Goal: Task Accomplishment & Management: Complete application form

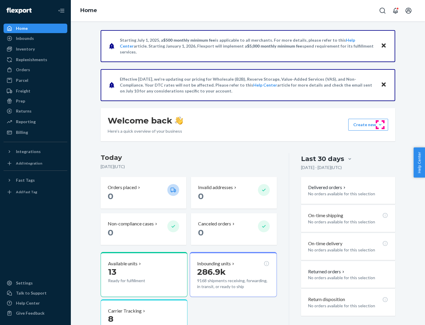
click at [380, 124] on button "Create new Create new inbound Create new order Create new product" at bounding box center [368, 125] width 40 height 12
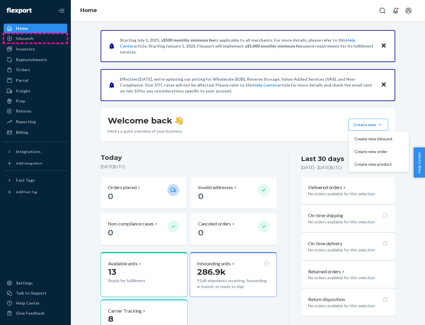
click at [35, 38] on div "Inbounds" at bounding box center [35, 38] width 63 height 8
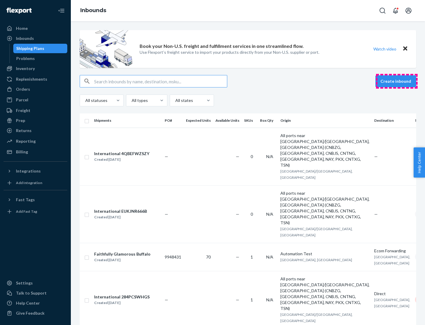
click at [397, 81] on button "Create inbound" at bounding box center [395, 81] width 41 height 12
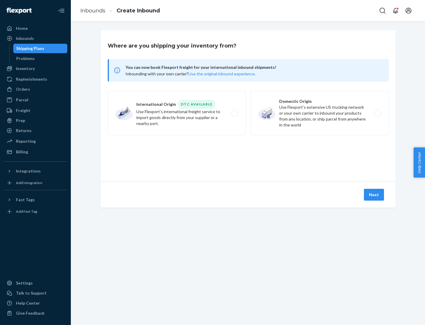
click at [320, 113] on label "Domestic Origin Use Flexport’s extensive US trucking network or your own carrie…" at bounding box center [319, 113] width 138 height 44
click at [377, 113] on input "Domestic Origin Use Flexport’s extensive US trucking network or your own carrie…" at bounding box center [379, 113] width 4 height 4
radio input "true"
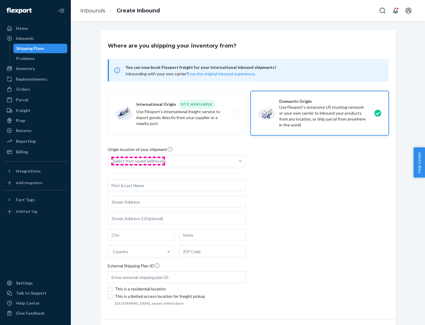
click at [138, 161] on div "Select from saved addresses" at bounding box center [139, 161] width 53 height 6
click at [113, 161] on input "Select from saved addresses" at bounding box center [113, 161] width 1 height 6
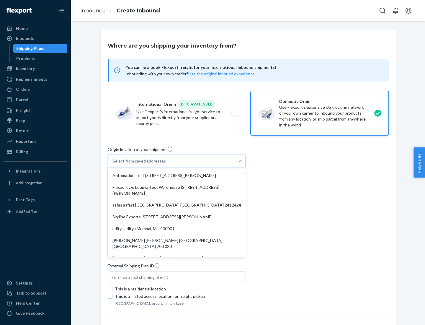
scroll to position [2, 0]
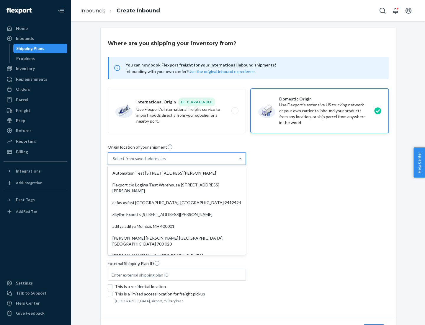
click at [177, 173] on div "Automation Test [STREET_ADDRESS][PERSON_NAME]" at bounding box center [177, 173] width 136 height 12
click at [113, 161] on input "option Automation Test [STREET_ADDRESS][PERSON_NAME]. 9 results available. Use …" at bounding box center [113, 158] width 1 height 6
type input "Automation Test"
type input "[STREET_ADDRESS][PERSON_NAME]"
type input "9th Floor"
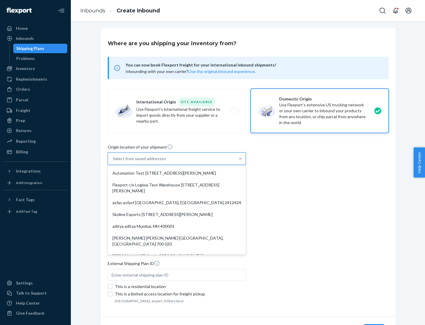
type input "[GEOGRAPHIC_DATA]"
type input "CA"
type input "94104"
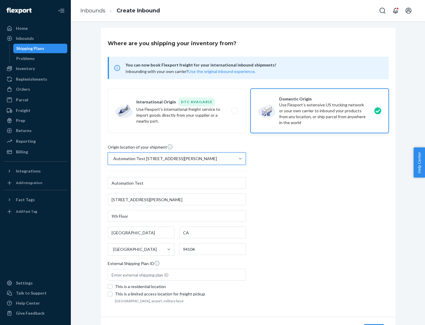
scroll to position [35, 0]
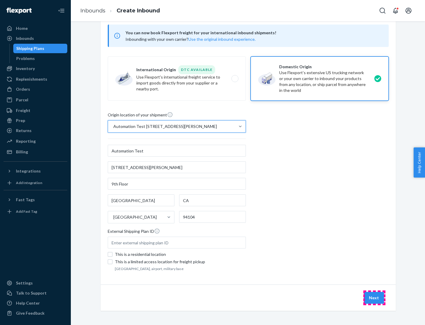
click at [374, 297] on button "Next" at bounding box center [374, 297] width 20 height 12
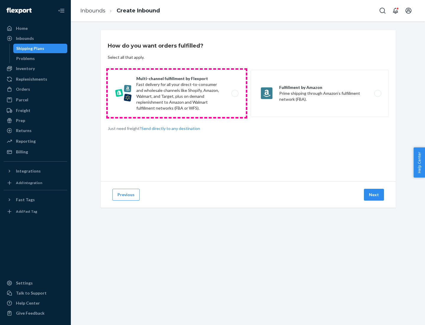
click at [177, 93] on label "Multi-channel fulfillment by Flexport Fast delivery for all your direct-to-cons…" at bounding box center [177, 93] width 138 height 47
click at [235, 93] on input "Multi-channel fulfillment by Flexport Fast delivery for all your direct-to-cons…" at bounding box center [237, 93] width 4 height 4
radio input "true"
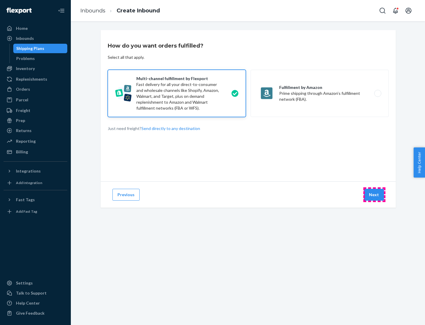
click at [374, 194] on button "Next" at bounding box center [374, 195] width 20 height 12
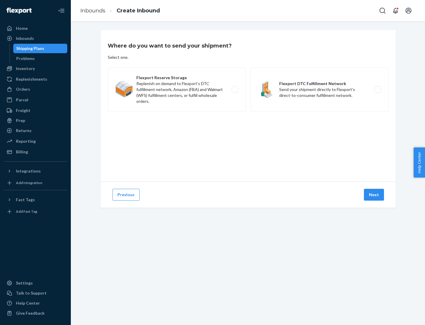
click at [320, 89] on label "Flexport DTC Fulfillment Network Send your shipment directly to Flexport's dire…" at bounding box center [319, 89] width 138 height 44
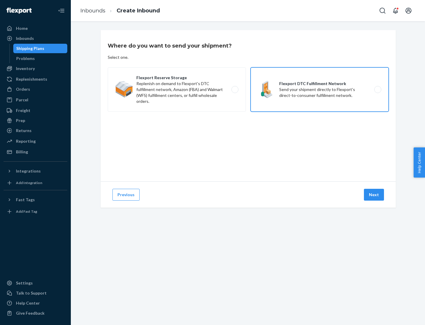
click at [377, 89] on input "Flexport DTC Fulfillment Network Send your shipment directly to Flexport's dire…" at bounding box center [379, 90] width 4 height 4
radio input "true"
click at [374, 194] on button "Next" at bounding box center [374, 195] width 20 height 12
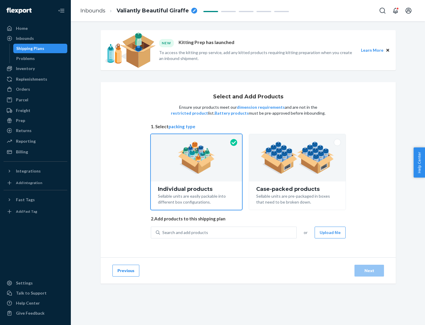
click at [297, 158] on img at bounding box center [297, 157] width 73 height 32
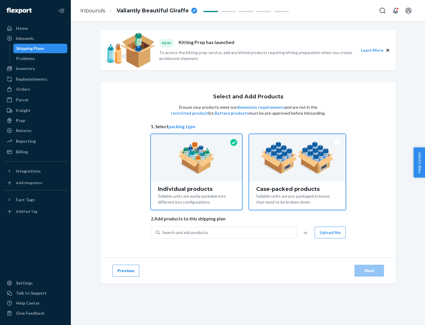
click at [297, 138] on input "Case-packed products Sellable units are pre-packaged in boxes that need to be b…" at bounding box center [297, 136] width 4 height 4
radio input "true"
radio input "false"
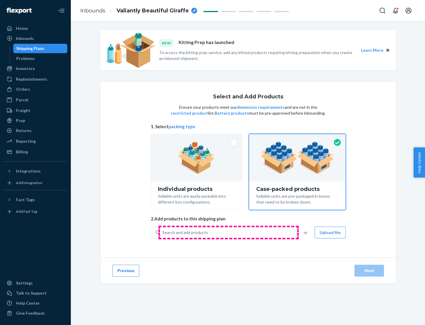
click at [228, 232] on div "Search and add products" at bounding box center [228, 232] width 136 height 11
click at [163, 232] on input "Search and add products" at bounding box center [162, 232] width 1 height 6
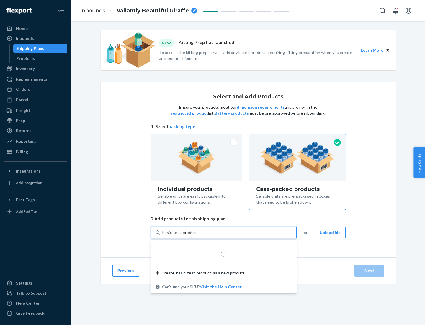
type input "basic-test-product-1"
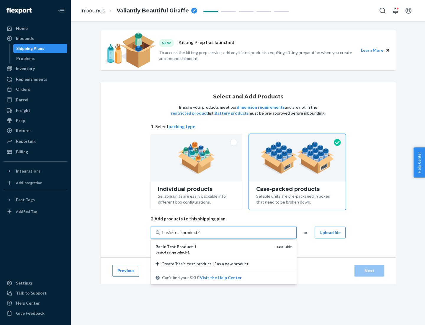
click at [213, 252] on div "basic - test - product - 1" at bounding box center [212, 251] width 115 height 5
click at [200, 235] on input "basic-test-product-1" at bounding box center [181, 232] width 38 height 6
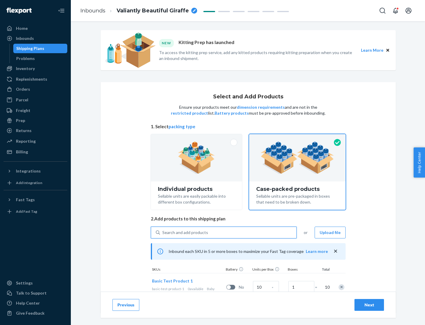
scroll to position [21, 0]
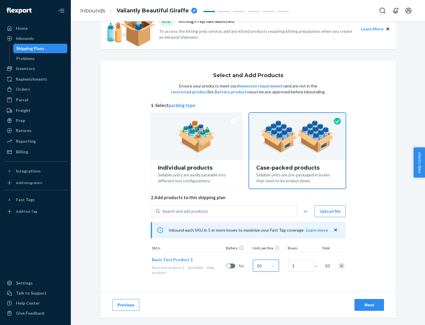
type input "10"
type input "7"
click at [369, 304] on div "Next" at bounding box center [368, 305] width 19 height 6
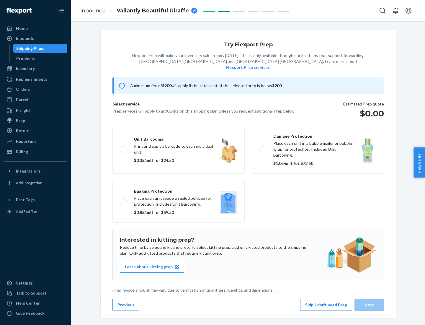
scroll to position [1, 0]
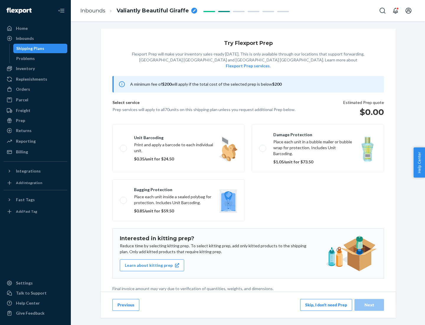
click at [178, 188] on label "Bagging protection Place each unit inside a sealed polybag for protection. Incl…" at bounding box center [178, 200] width 132 height 42
click at [124, 198] on input "Bagging protection Place each unit inside a sealed polybag for protection. Incl…" at bounding box center [122, 200] width 4 height 4
checkbox input "true"
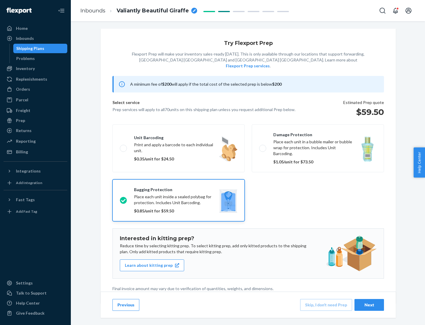
click at [369, 304] on div "Next" at bounding box center [368, 305] width 19 height 6
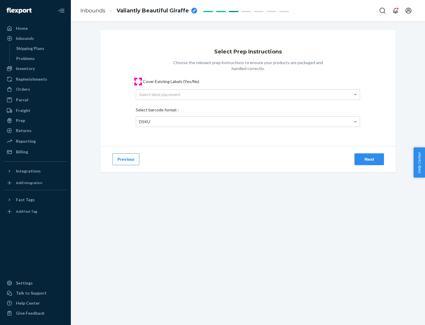
click at [138, 81] on input "Cover Existing Labels (Yes/No)" at bounding box center [138, 81] width 5 height 5
checkbox input "true"
click at [248, 94] on div "Select label placement" at bounding box center [248, 94] width 224 height 10
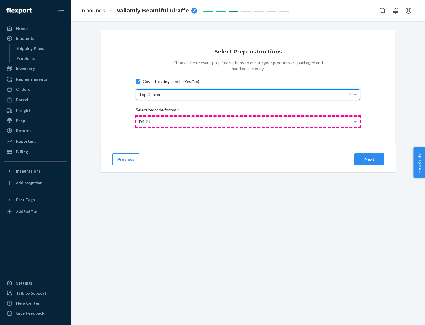
click at [248, 121] on div "DSKU" at bounding box center [248, 122] width 224 height 10
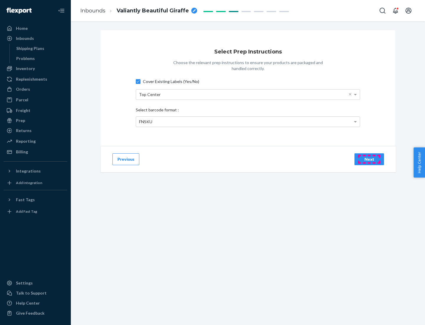
click at [369, 159] on div "Next" at bounding box center [368, 159] width 19 height 6
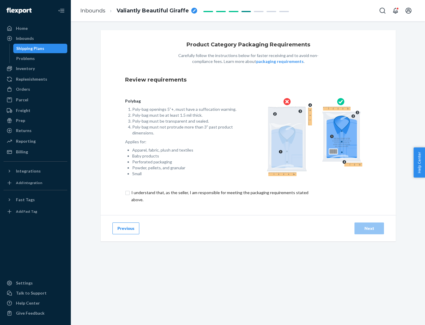
click at [219, 196] on input "checkbox" at bounding box center [223, 196] width 196 height 14
checkbox input "true"
click at [369, 228] on div "Next" at bounding box center [368, 228] width 19 height 6
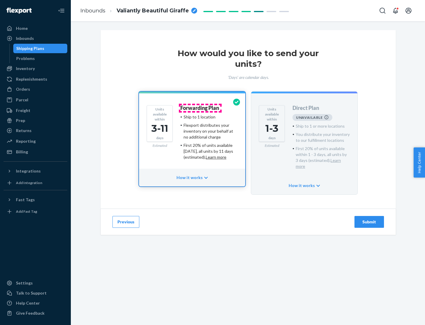
click at [200, 108] on h4 "Forwarding Plan" at bounding box center [199, 108] width 39 height 6
click at [369, 219] on div "Submit" at bounding box center [368, 222] width 19 height 6
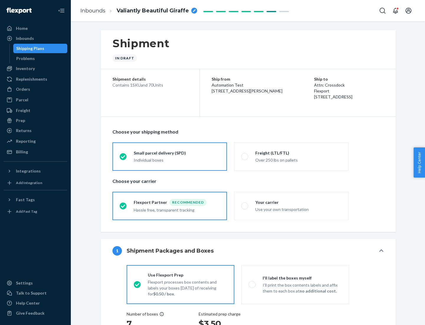
radio input "true"
radio input "false"
radio input "true"
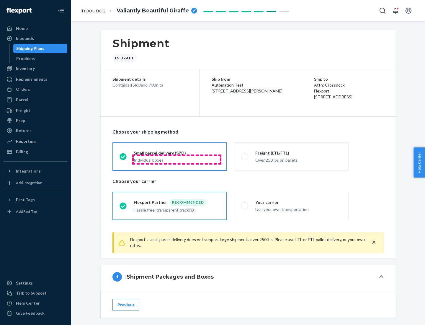
click at [177, 159] on div "Individual boxes" at bounding box center [177, 160] width 86 height 6
click at [123, 158] on input "Small parcel delivery (SPD) Individual boxes" at bounding box center [121, 156] width 4 height 4
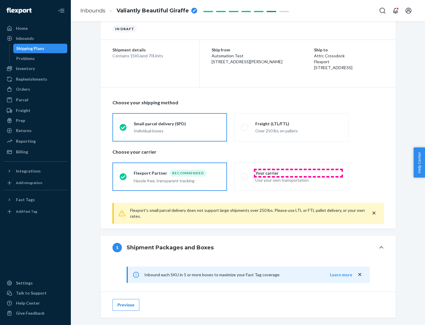
click at [298, 173] on div "Your carrier" at bounding box center [298, 173] width 86 height 6
click at [245, 174] on input "Your carrier Use your own transportation" at bounding box center [243, 176] width 4 height 4
radio input "true"
radio input "false"
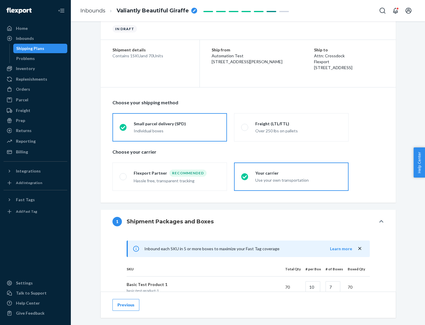
scroll to position [143, 0]
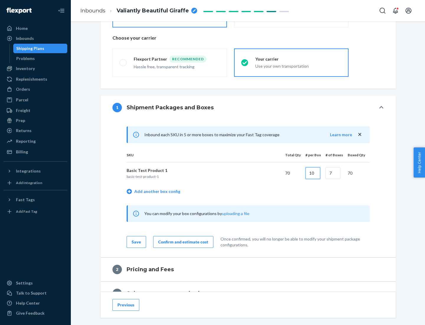
type input "10"
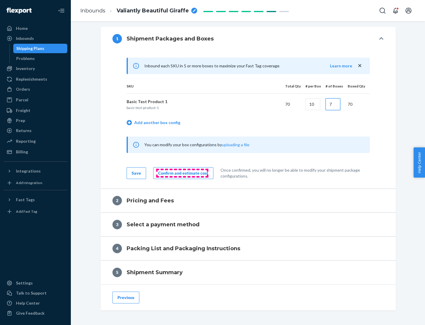
type input "7"
click at [182, 173] on div "Confirm and estimate cost" at bounding box center [183, 173] width 50 height 6
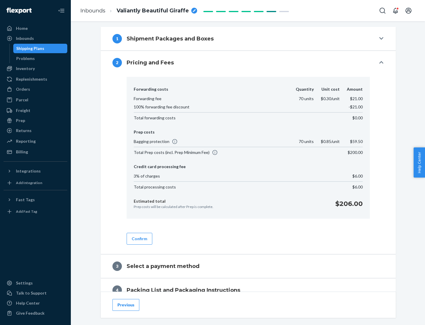
scroll to position [240, 0]
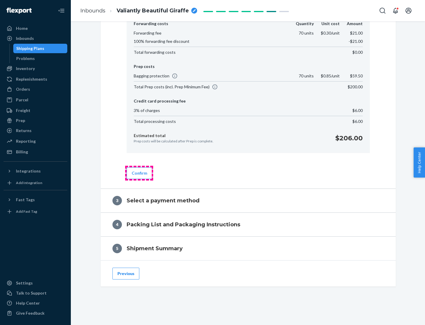
click at [139, 173] on button "Confirm" at bounding box center [140, 173] width 26 height 12
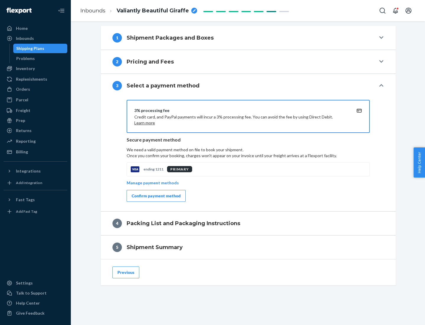
scroll to position [213, 0]
click at [155, 196] on div "Confirm payment method" at bounding box center [156, 196] width 49 height 6
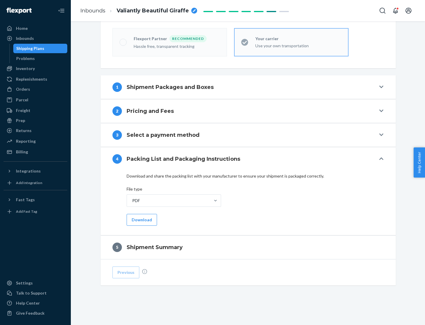
scroll to position [163, 0]
click at [141, 219] on button "Download" at bounding box center [142, 220] width 30 height 12
